Goal: Check status

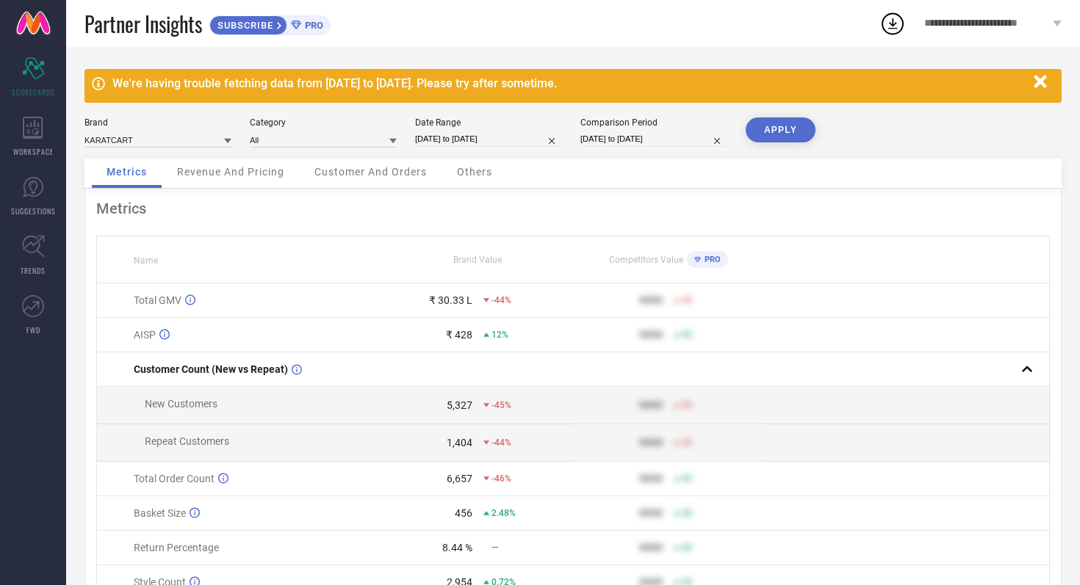
click at [519, 140] on input "[DATE] to [DATE]" at bounding box center [488, 138] width 147 height 15
select select "7"
select select "2025"
select select "8"
select select "2025"
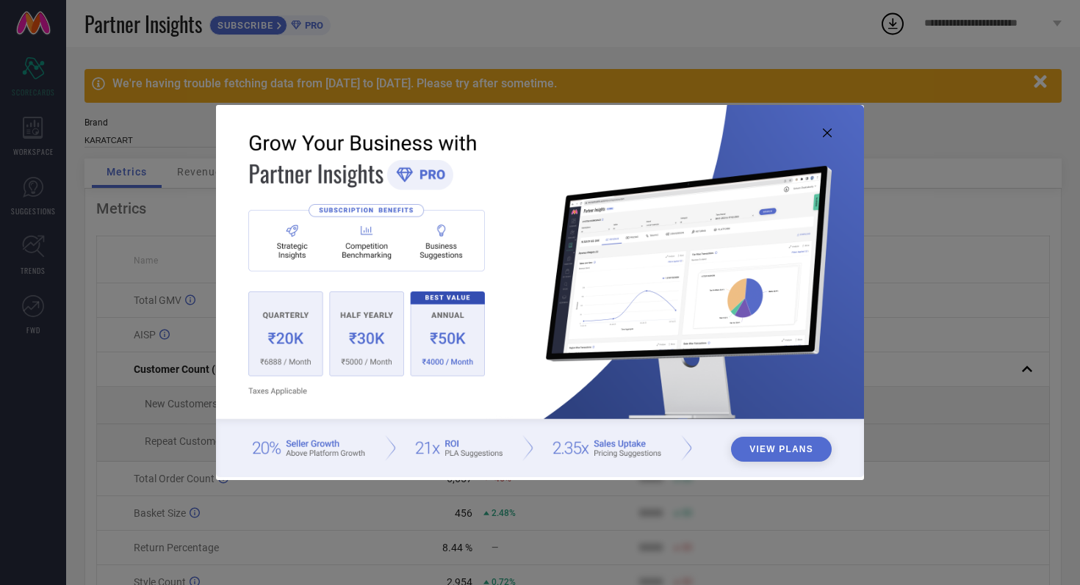
click at [826, 129] on icon at bounding box center [827, 133] width 9 height 9
